Goal: Task Accomplishment & Management: Manage account settings

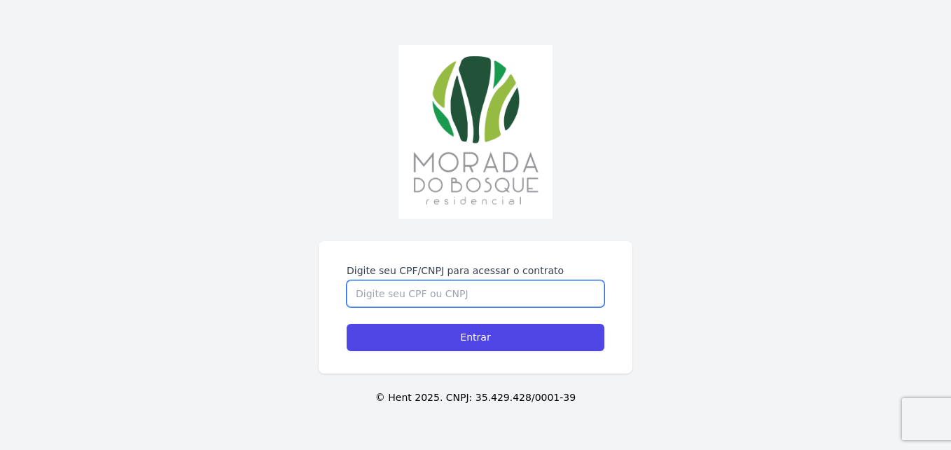
click at [472, 280] on input "Digite seu CPF/CNPJ para acessar o contrato" at bounding box center [476, 293] width 258 height 27
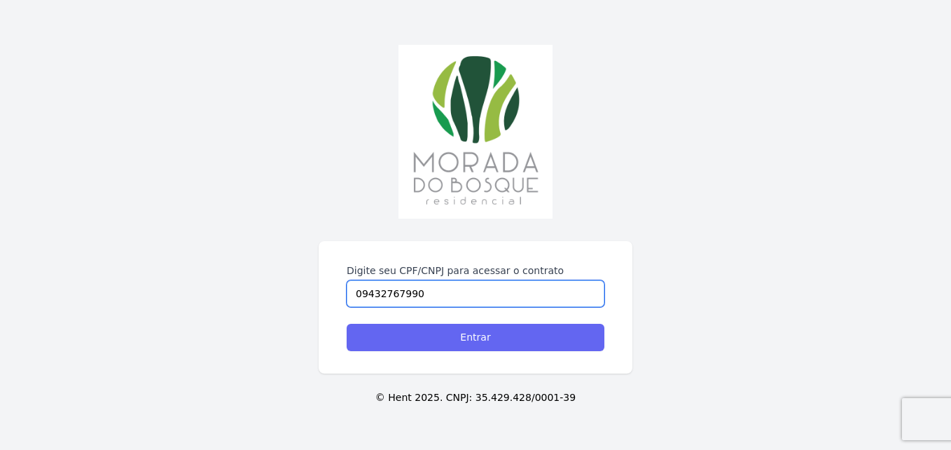
type input "09432767990"
click at [482, 332] on input "Entrar" at bounding box center [476, 337] width 258 height 27
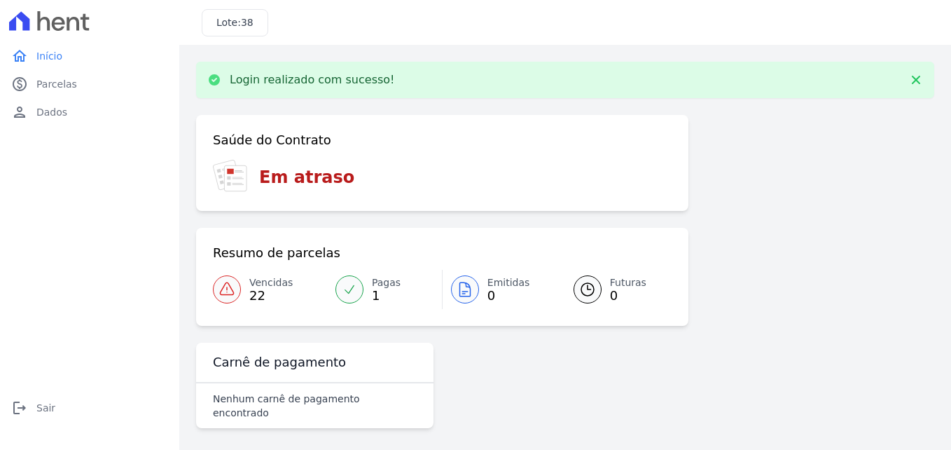
click at [268, 277] on span "Vencidas" at bounding box center [270, 282] width 43 height 15
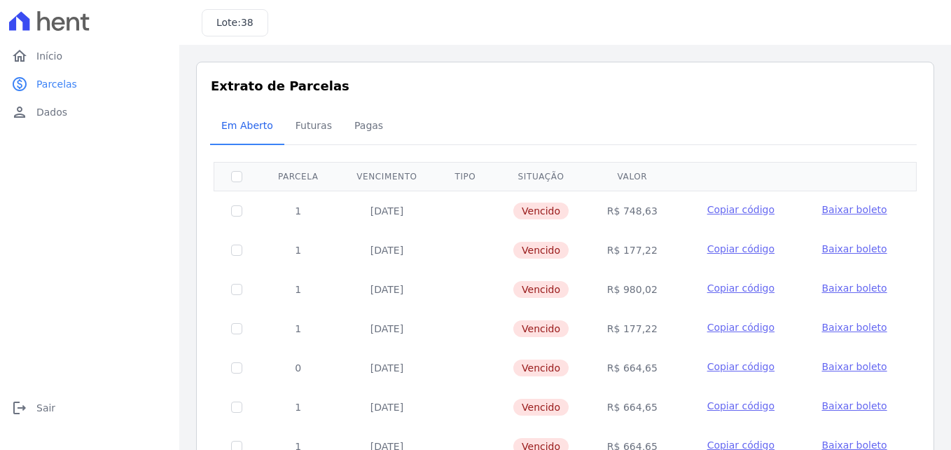
click at [736, 251] on span "Copiar código" at bounding box center [741, 248] width 67 height 11
click at [826, 247] on span "Baixar boleto" at bounding box center [854, 248] width 65 height 11
click at [725, 250] on span "Copiar código" at bounding box center [741, 248] width 67 height 11
